Goal: Information Seeking & Learning: Compare options

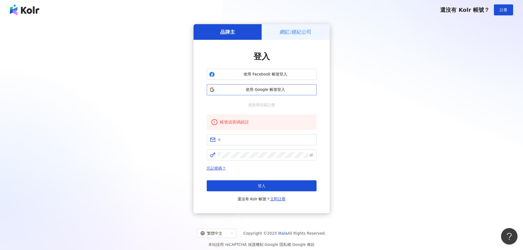
click at [277, 93] on button "使用 Google 帳號登入" at bounding box center [262, 89] width 110 height 11
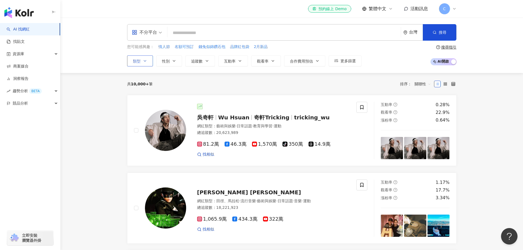
click at [146, 61] on icon "button" at bounding box center [145, 61] width 4 height 4
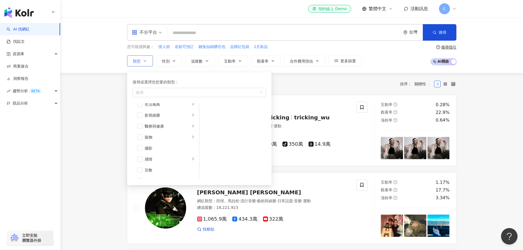
scroll to position [137, 0]
click at [142, 138] on span "button" at bounding box center [139, 137] width 5 height 5
click at [141, 138] on span "button" at bounding box center [139, 138] width 5 height 5
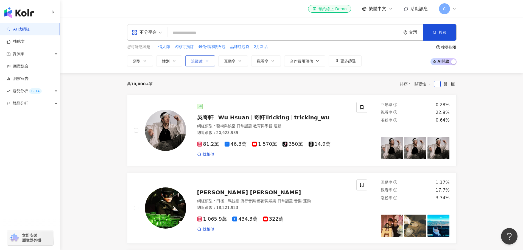
click at [208, 62] on icon "button" at bounding box center [207, 61] width 4 height 4
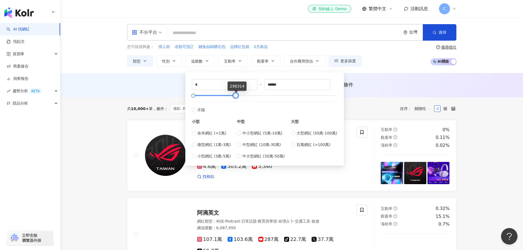
type input "******"
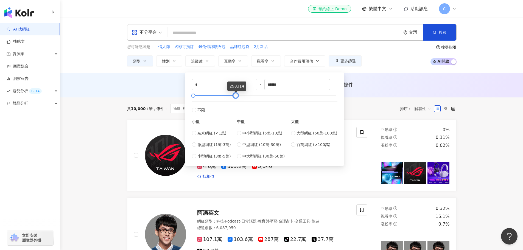
drag, startPoint x: 337, startPoint y: 96, endPoint x: 238, endPoint y: 97, distance: 100.0
click at [237, 97] on div at bounding box center [235, 95] width 3 height 3
type input "*****"
click at [196, 157] on label "小型網紅 (3萬-5萬)" at bounding box center [211, 156] width 39 height 6
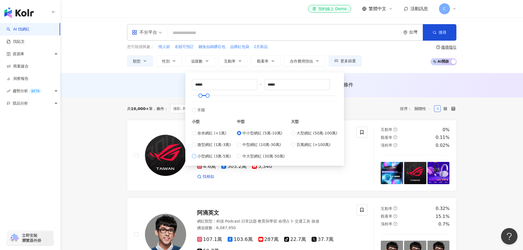
type input "*****"
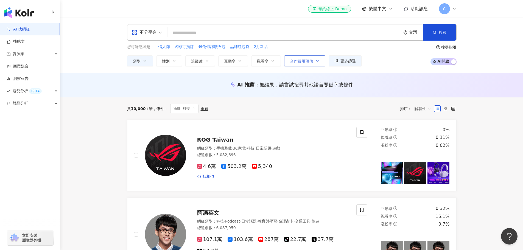
click at [310, 62] on span "合作費用預估" at bounding box center [301, 61] width 23 height 4
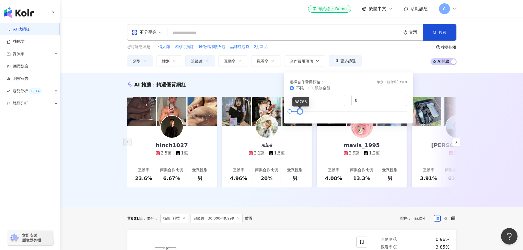
type input "*****"
drag, startPoint x: 407, startPoint y: 111, endPoint x: 300, endPoint y: 113, distance: 106.8
click at [300, 113] on div at bounding box center [300, 111] width 3 height 3
click at [395, 59] on div "您可能感興趣： 情人節 名額可預訂 錢兔似錦鑽石包 品牌紅包袋 2月新品 類型 性別 追蹤數 互動率 觀看率 合作費用預估 更多篩選 ***** - ****…" at bounding box center [291, 55] width 329 height 23
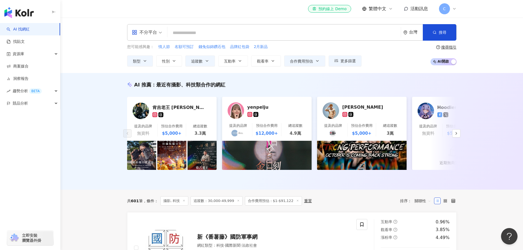
click at [213, 35] on input "search" at bounding box center [284, 33] width 229 height 10
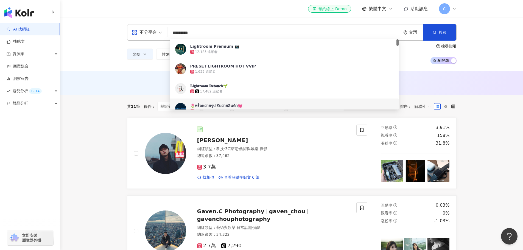
type input "*********"
click at [82, 51] on div "不分平台 ********* 台灣 搜尋 793a301d-1488-44e8-91e9-c6f3250d1d94 85b7fe9b-0679-4775-8d…" at bounding box center [291, 44] width 463 height 53
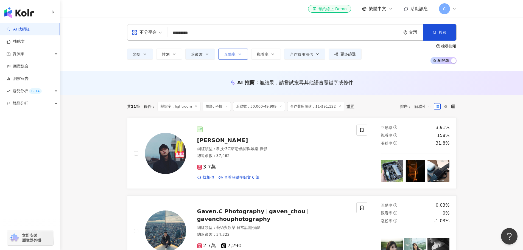
click at [241, 55] on icon "button" at bounding box center [240, 54] width 4 height 4
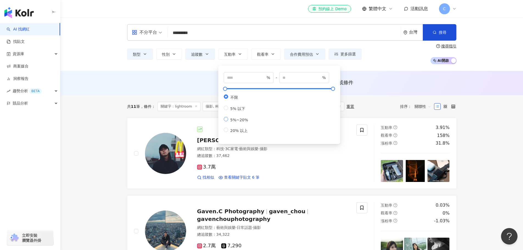
type input "*"
type input "**"
click at [375, 67] on div "不分平台 ********* 台灣 搜尋 793a301d-1488-44e8-91e9-c6f3250d1d94 85b7fe9b-0679-4775-8d…" at bounding box center [291, 44] width 463 height 53
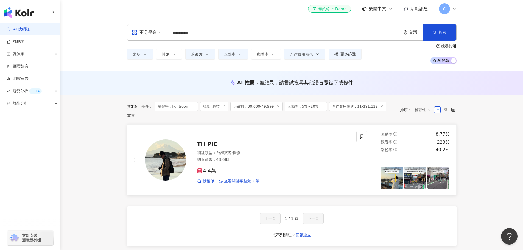
click at [208, 141] on span "TH PIC" at bounding box center [207, 144] width 20 height 7
click at [322, 55] on button "合作費用預估" at bounding box center [304, 54] width 41 height 11
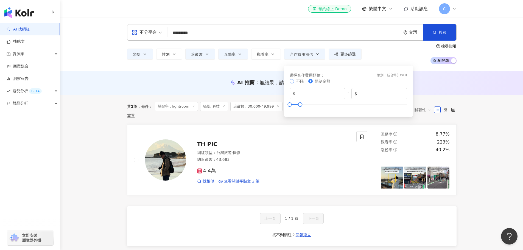
type input "*******"
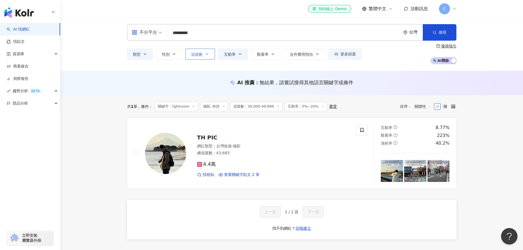
click at [200, 55] on span "追蹤數" at bounding box center [197, 54] width 12 height 4
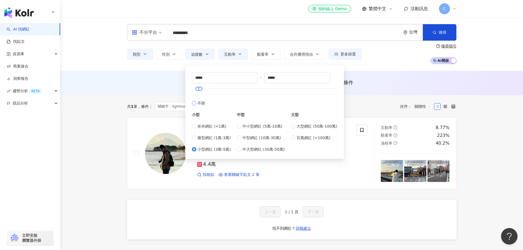
click at [197, 105] on label "不限" at bounding box center [265, 100] width 146 height 12
type input "*"
type input "*******"
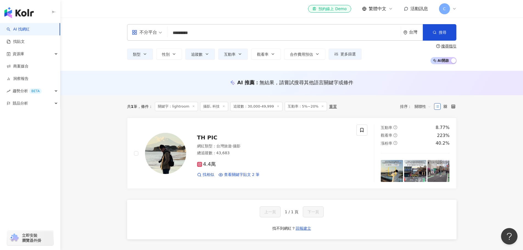
click at [115, 83] on div "AI 推薦 ： 無結果，請嘗試搜尋其他語言關鍵字或條件" at bounding box center [291, 83] width 463 height 24
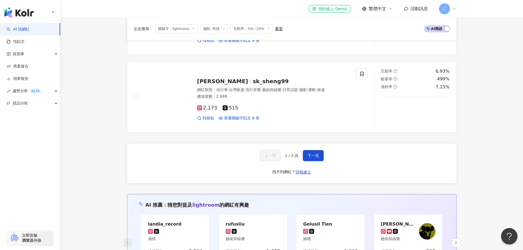
scroll to position [988, 0]
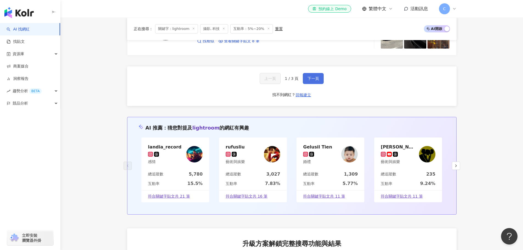
click at [316, 78] on span "下一頁" at bounding box center [314, 78] width 12 height 4
click at [320, 76] on button "下一頁" at bounding box center [313, 78] width 21 height 11
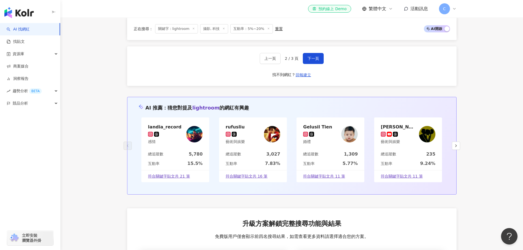
scroll to position [934, 0]
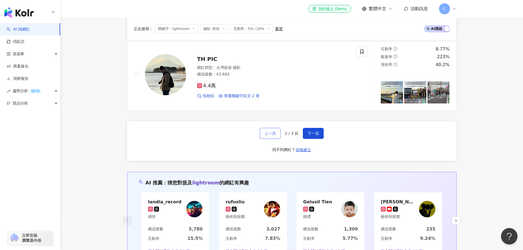
click at [268, 134] on span "上一頁" at bounding box center [270, 133] width 12 height 4
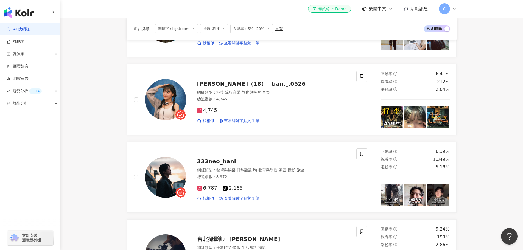
scroll to position [55, 0]
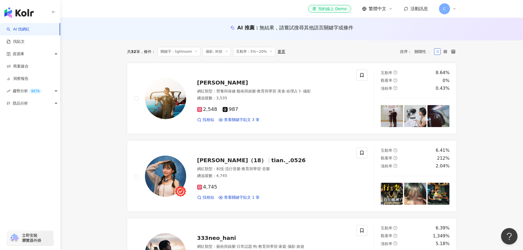
click at [298, 157] on div "華恬（18） tian._.0526" at bounding box center [273, 161] width 153 height 8
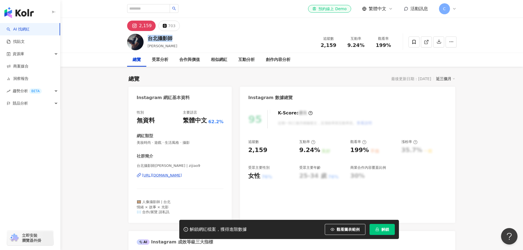
drag, startPoint x: 175, startPoint y: 40, endPoint x: 149, endPoint y: 38, distance: 26.7
click at [149, 38] on div "台北攝影[PERSON_NAME] 追蹤數 2,159 互動率 9.24% 觀看率 199%" at bounding box center [291, 42] width 351 height 22
copy div "台北攝影師"
click at [182, 173] on div "[URL][DOMAIN_NAME]" at bounding box center [162, 175] width 40 height 5
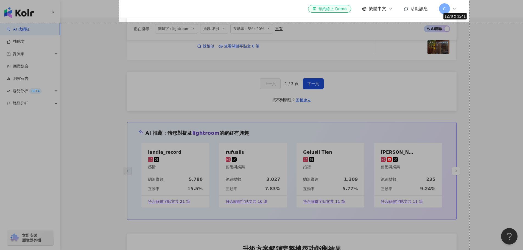
scroll to position [978, 0]
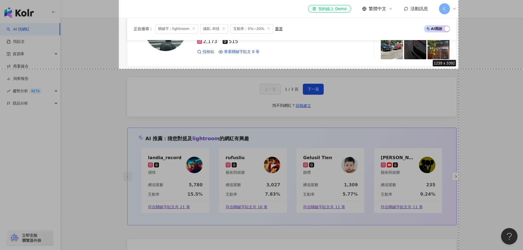
drag, startPoint x: 119, startPoint y: 116, endPoint x: 459, endPoint y: 69, distance: 343.4
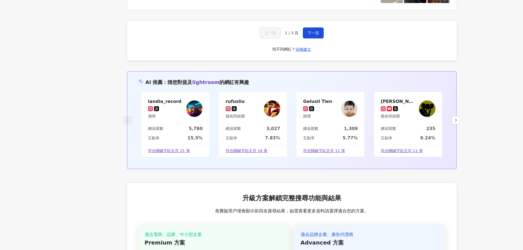
scroll to position [0, 0]
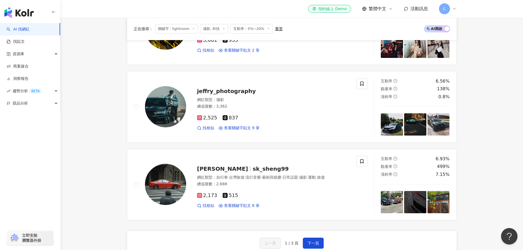
scroll to position [934, 0]
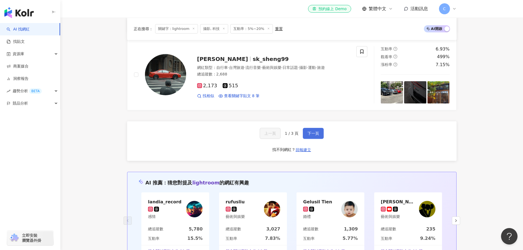
click at [309, 131] on span "下一頁" at bounding box center [314, 133] width 12 height 4
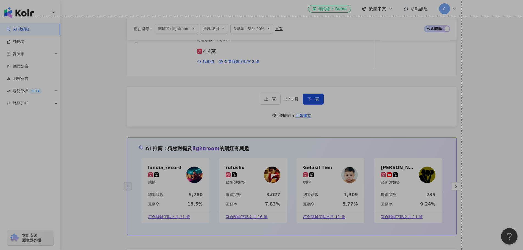
scroll to position [907, 0]
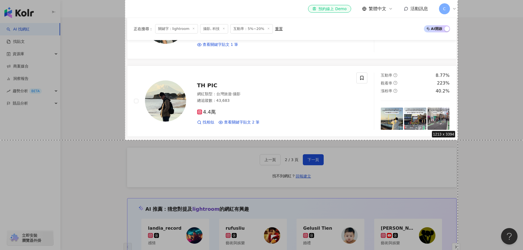
drag, startPoint x: 125, startPoint y: 116, endPoint x: 458, endPoint y: 140, distance: 334.0
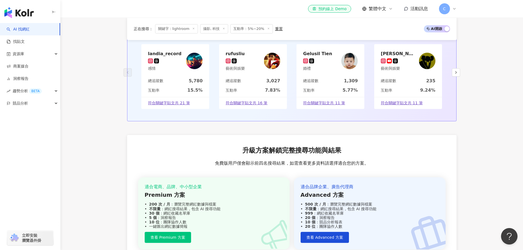
scroll to position [999, 0]
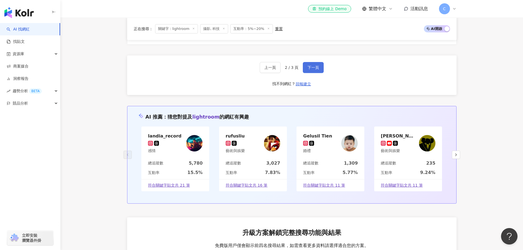
click at [313, 68] on span "下一頁" at bounding box center [314, 67] width 12 height 4
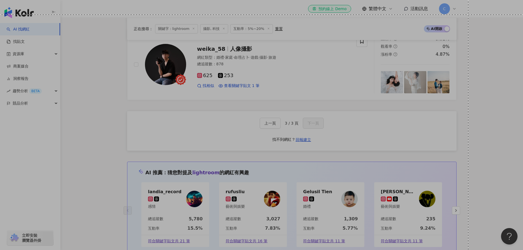
scroll to position [586, 0]
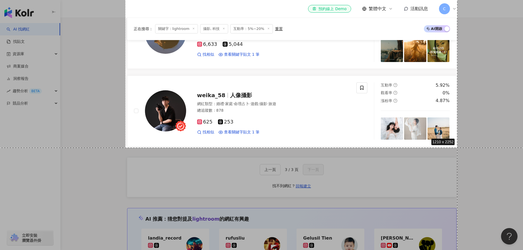
drag, startPoint x: 125, startPoint y: 89, endPoint x: 457, endPoint y: 148, distance: 337.4
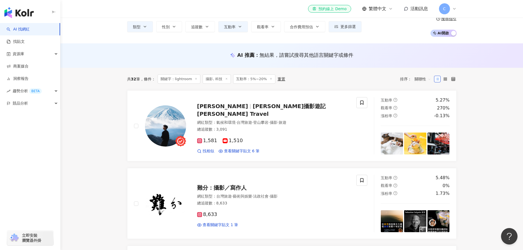
scroll to position [0, 0]
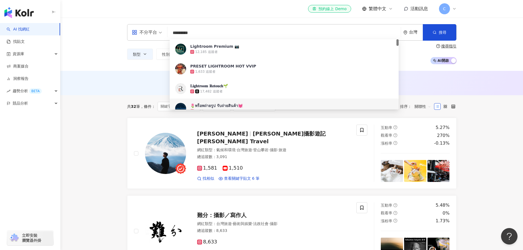
drag, startPoint x: 196, startPoint y: 34, endPoint x: 162, endPoint y: 32, distance: 34.6
click at [162, 32] on div "不分平台 ********* 台灣 搜尋 793a301d-1488-44e8-91e9-c6f3250d1d94 85b7fe9b-0679-4775-8d…" at bounding box center [291, 32] width 329 height 16
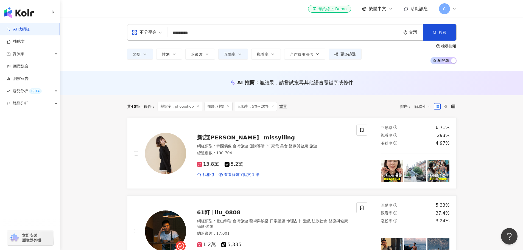
click at [147, 53] on icon "button" at bounding box center [145, 54] width 4 height 4
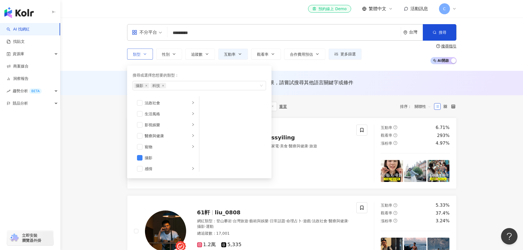
scroll to position [190, 0]
click at [141, 131] on span "button" at bounding box center [139, 132] width 5 height 5
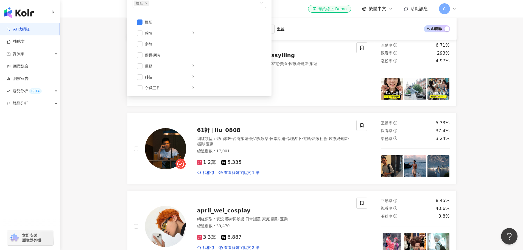
scroll to position [163, 0]
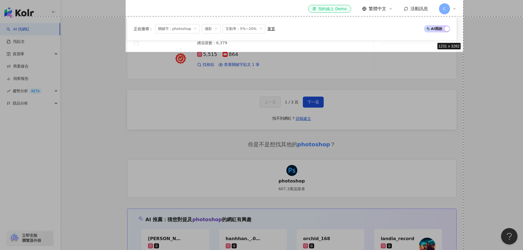
scroll to position [924, 0]
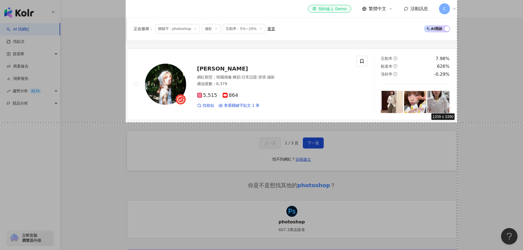
drag, startPoint x: 125, startPoint y: 116, endPoint x: 457, endPoint y: 122, distance: 332.0
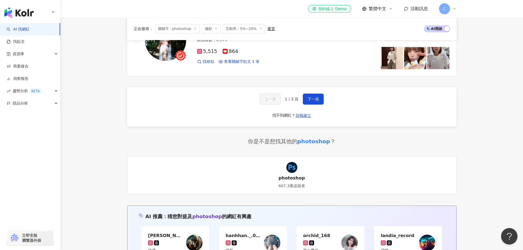
scroll to position [961, 0]
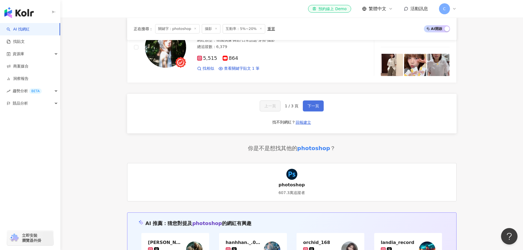
click at [317, 106] on span "下一頁" at bounding box center [314, 106] width 12 height 4
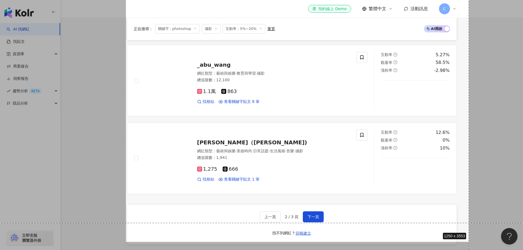
scroll to position [869, 0]
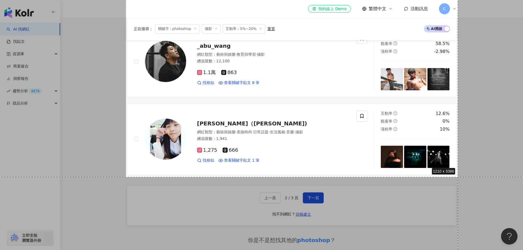
drag, startPoint x: 126, startPoint y: 89, endPoint x: 458, endPoint y: 177, distance: 343.7
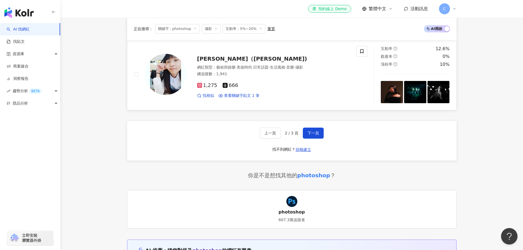
scroll to position [934, 0]
click at [319, 131] on button "下一頁" at bounding box center [313, 133] width 21 height 11
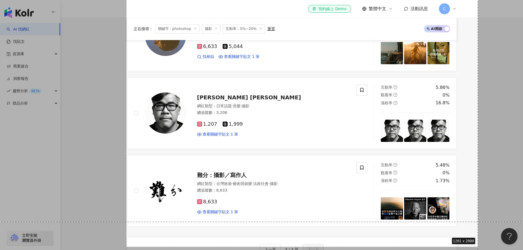
scroll to position [687, 0]
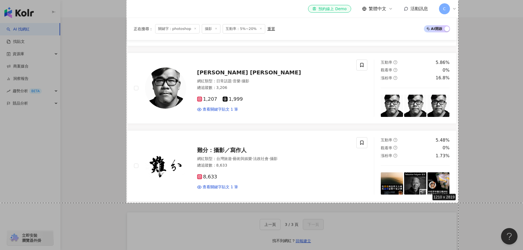
drag, startPoint x: 126, startPoint y: 116, endPoint x: 459, endPoint y: 203, distance: 343.4
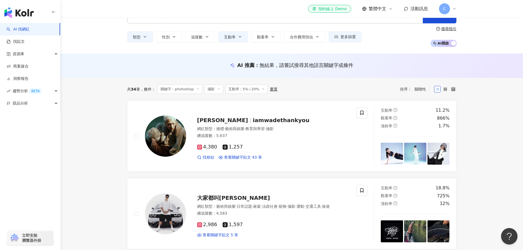
scroll to position [0, 0]
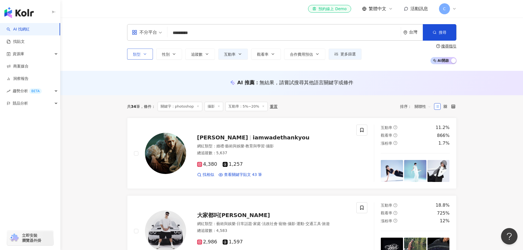
click at [148, 55] on button "類型" at bounding box center [140, 54] width 26 height 11
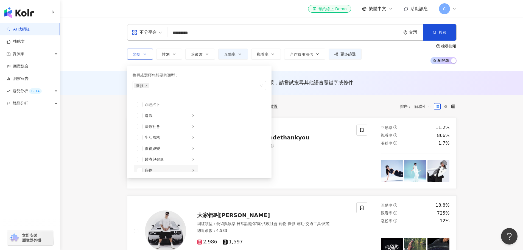
scroll to position [165, 0]
click at [140, 159] on span "button" at bounding box center [139, 157] width 5 height 5
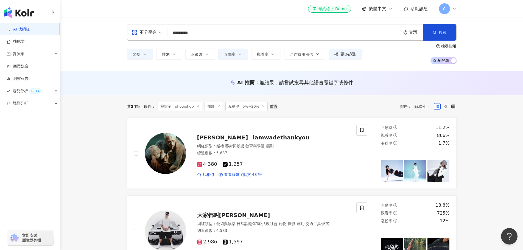
click at [189, 34] on input "*********" at bounding box center [284, 33] width 229 height 10
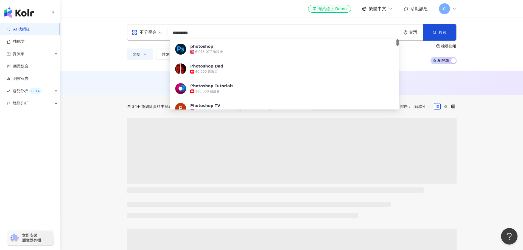
drag, startPoint x: 200, startPoint y: 34, endPoint x: 159, endPoint y: 30, distance: 41.9
click at [159, 30] on div "不分平台 ********* 台灣 搜尋 c50a97ae-c65d-4523-903a-674f2549b1ee photoshop 6,073,077 追…" at bounding box center [291, 32] width 329 height 16
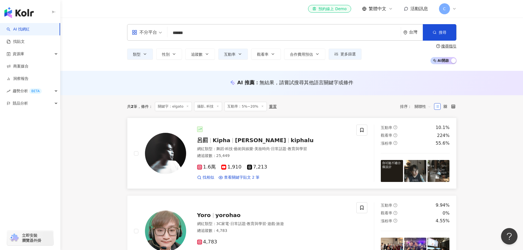
type input "******"
click at [236, 180] on div "呂罰 Kipha Ryan Lu kiphalu 網紅類型 ： 舞蹈 · 科技 · 藝術與娛樂 · 美妝時尚 · 日常話題 · 教育與學習 總追蹤數 ： 25…" at bounding box center [245, 153] width 223 height 57
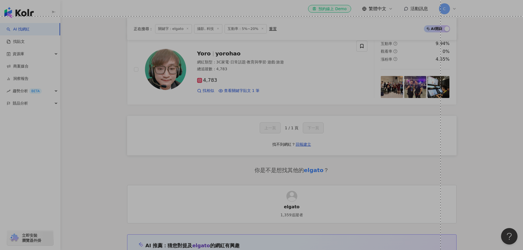
scroll to position [90, 0]
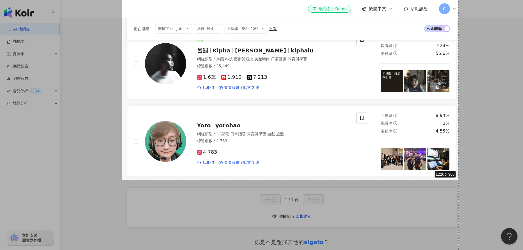
drag, startPoint x: 122, startPoint y: 21, endPoint x: 459, endPoint y: 180, distance: 372.4
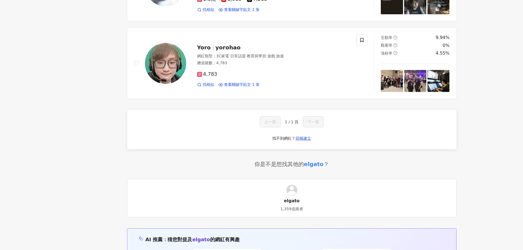
scroll to position [0, 0]
